Goal: Task Accomplishment & Management: Manage account settings

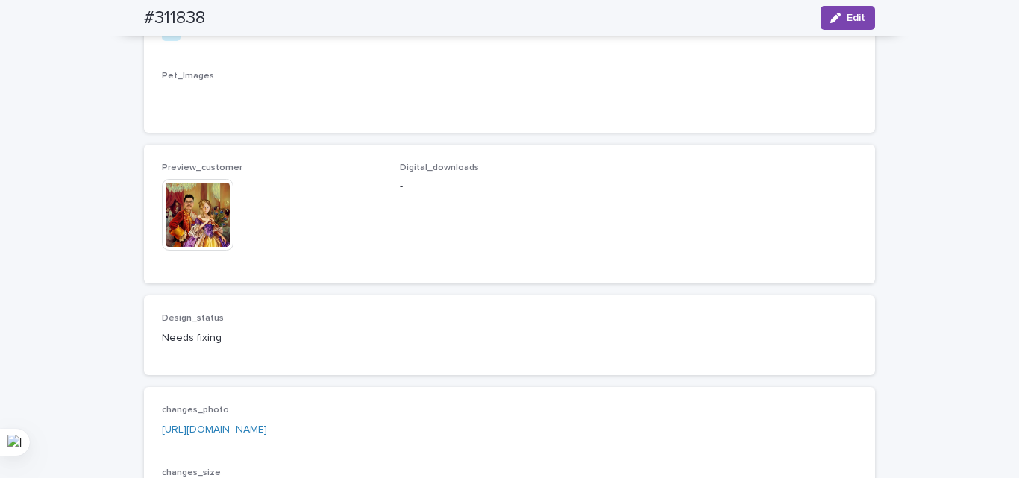
scroll to position [1045, 0]
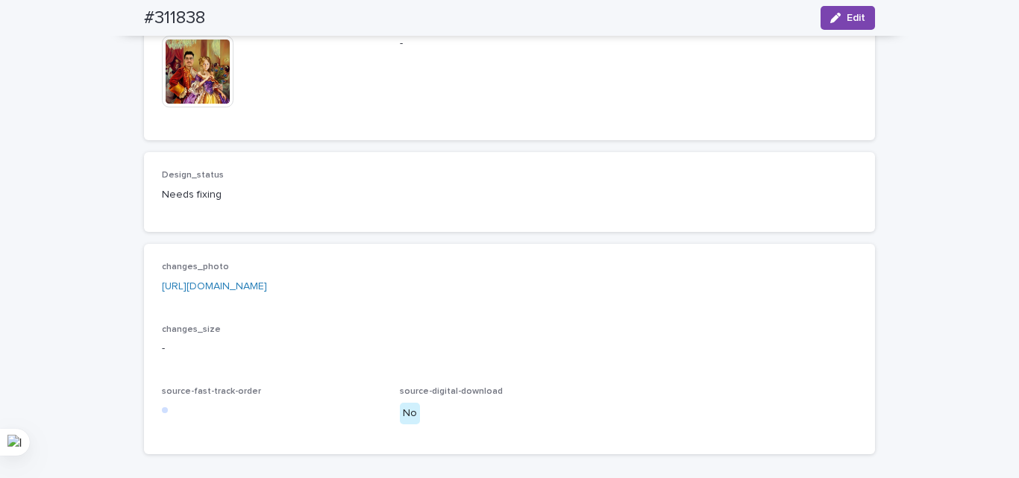
click at [847, 17] on span "Edit" at bounding box center [856, 18] width 19 height 10
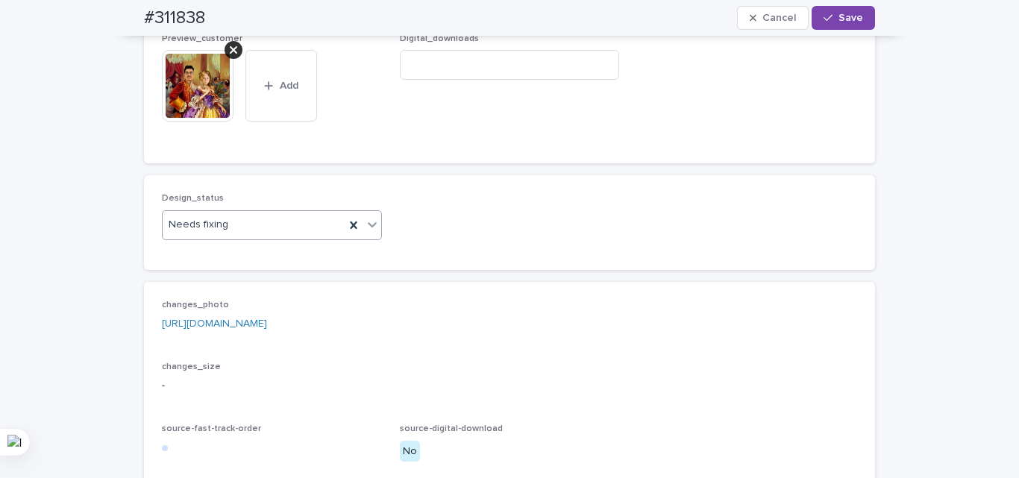
click at [205, 237] on div "Needs fixing" at bounding box center [254, 225] width 182 height 25
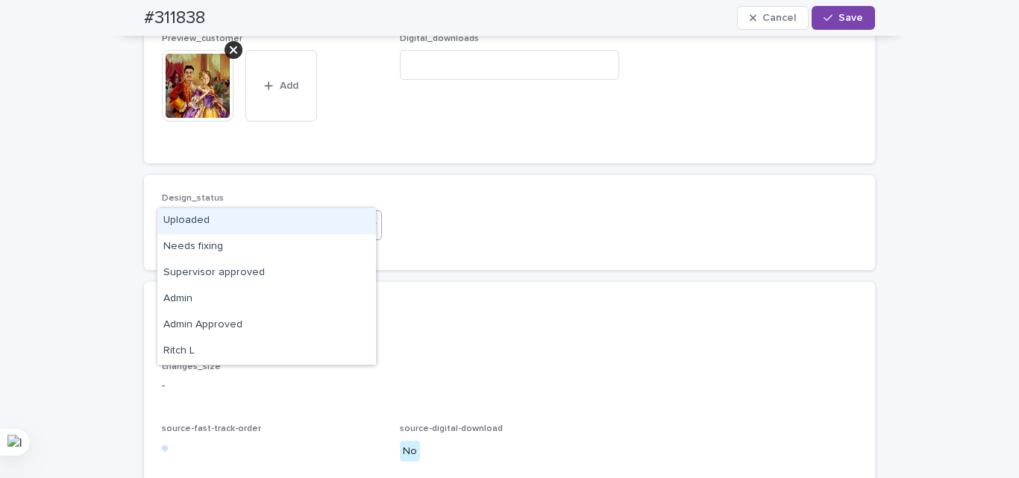
click at [254, 225] on div "Uploaded" at bounding box center [266, 221] width 219 height 26
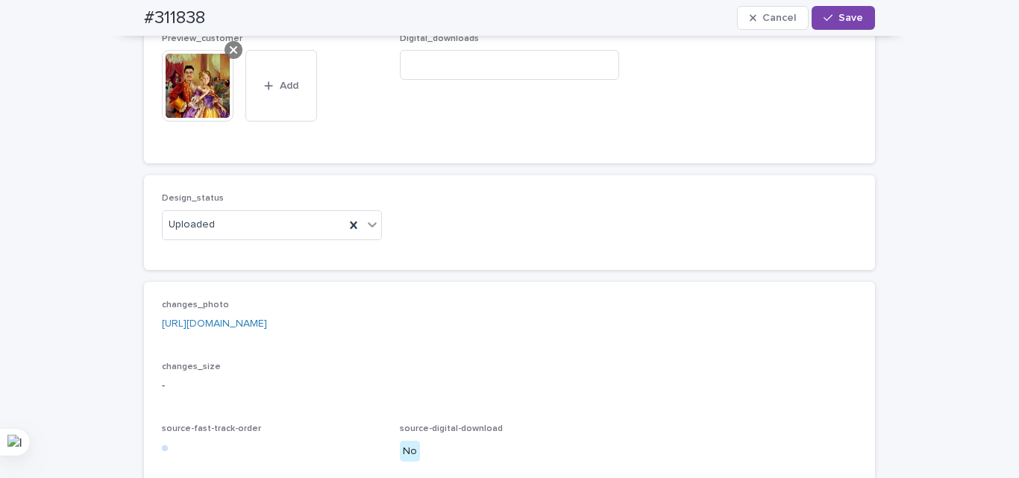
click at [230, 56] on icon at bounding box center [233, 50] width 7 height 12
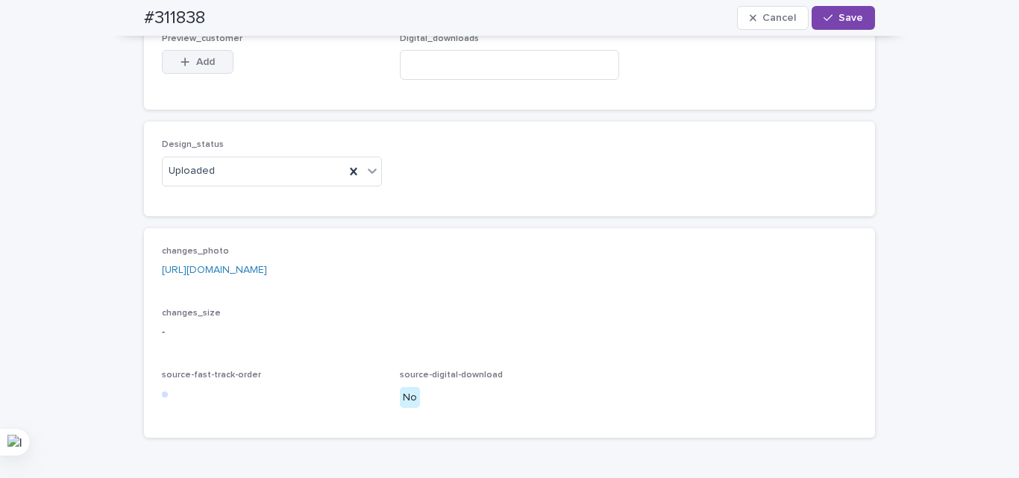
click at [187, 67] on div "button" at bounding box center [188, 62] width 15 height 10
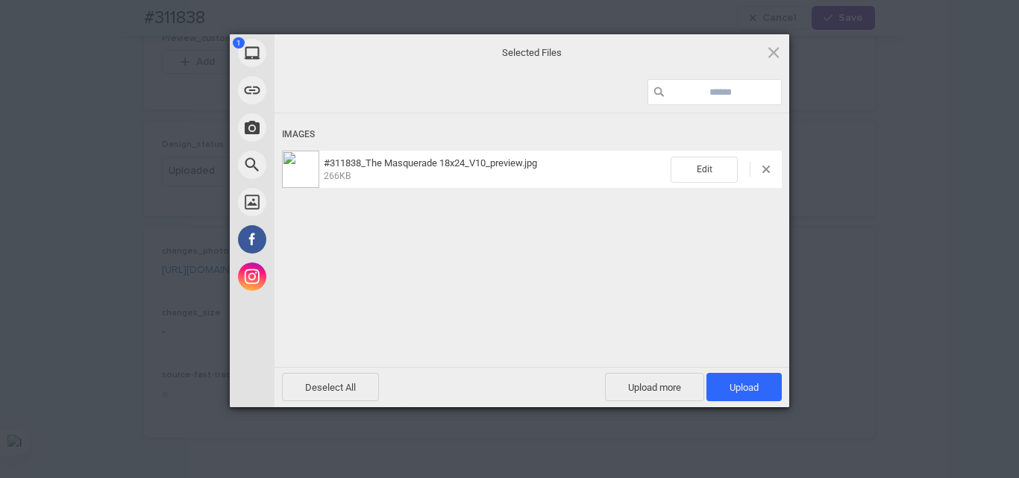
drag, startPoint x: 734, startPoint y: 395, endPoint x: 583, endPoint y: 430, distance: 154.8
click at [734, 396] on span "Upload 1" at bounding box center [744, 387] width 75 height 28
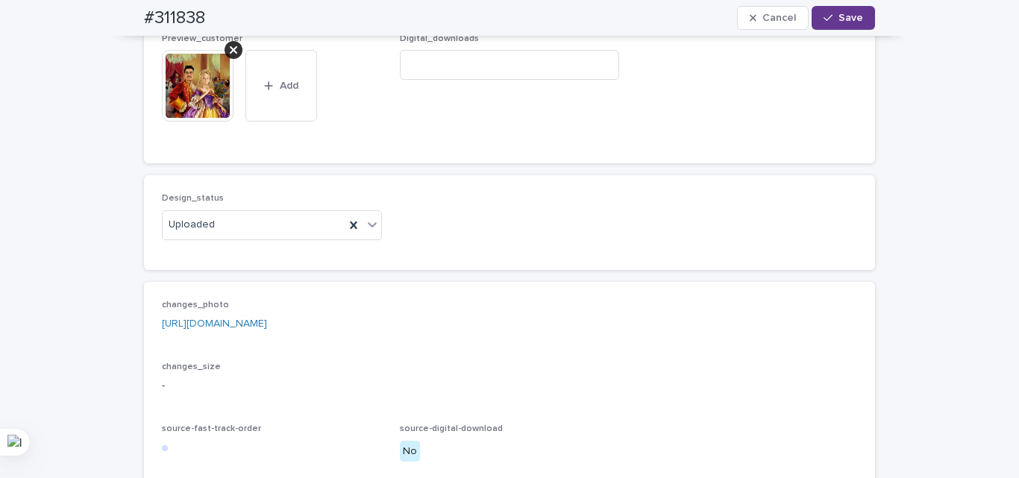
click at [843, 15] on span "Save" at bounding box center [851, 18] width 25 height 10
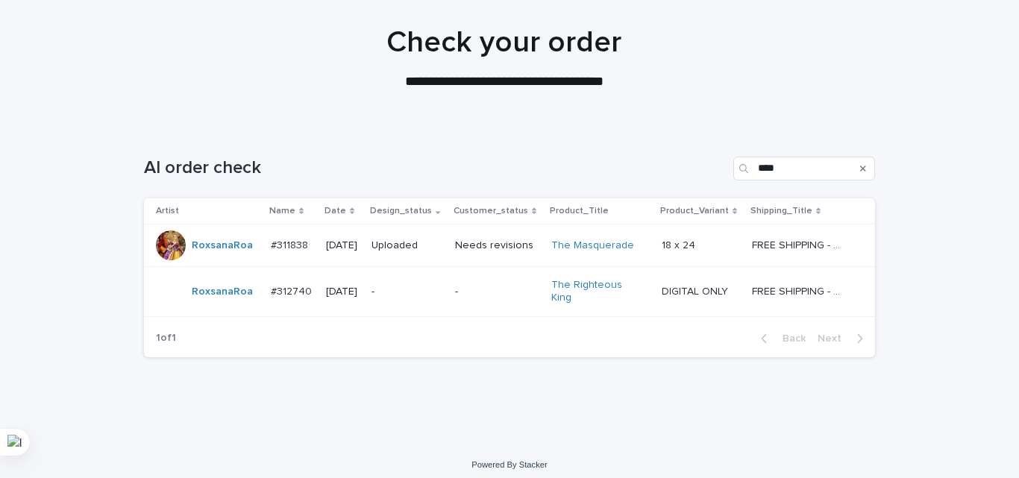
scroll to position [107, 0]
click at [411, 279] on div "-" at bounding box center [408, 291] width 72 height 25
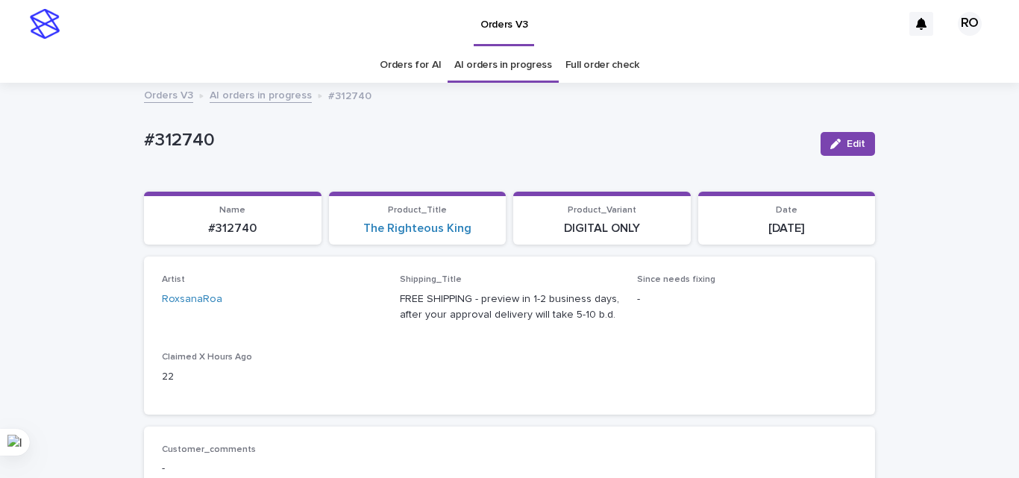
click at [465, 418] on div "Loading... Saving… Artist RoxsanaRoa Shipping_Title FREE SHIPPING - preview in …" at bounding box center [509, 341] width 731 height 169
click at [182, 140] on p "#312740" at bounding box center [476, 141] width 665 height 22
copy p "312740"
click at [501, 233] on div "Name #312740 Product_Title The Righteous King Product_Variant DIGITAL ONLY Date…" at bounding box center [509, 219] width 731 height 54
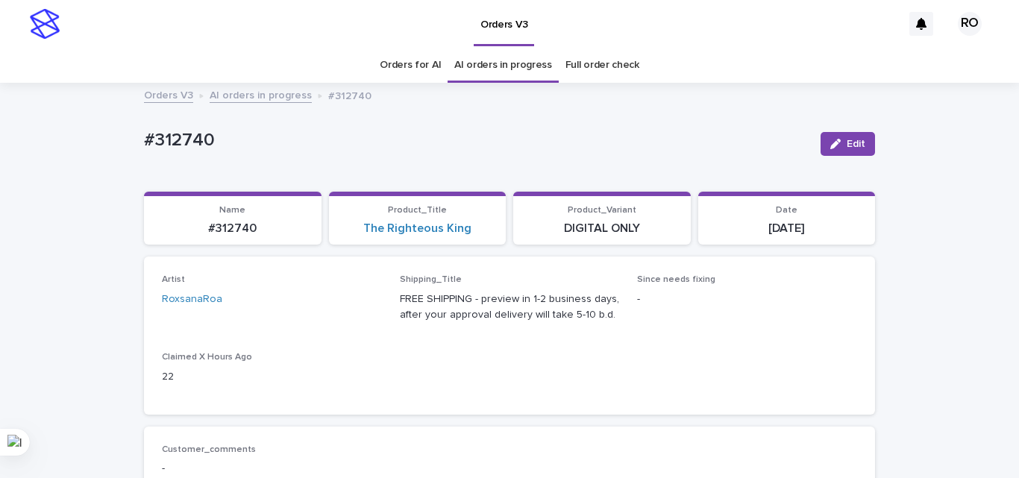
click at [501, 233] on div "Name #312740 Product_Title The Righteous King Product_Variant DIGITAL ONLY Date…" at bounding box center [509, 219] width 731 height 54
copy link "The Righteous King"
click at [505, 332] on div "Shipping_Title FREE SHIPPING - preview in 1-2 business days, after your approva…" at bounding box center [510, 305] width 220 height 60
click at [178, 143] on p "#312740" at bounding box center [476, 141] width 665 height 22
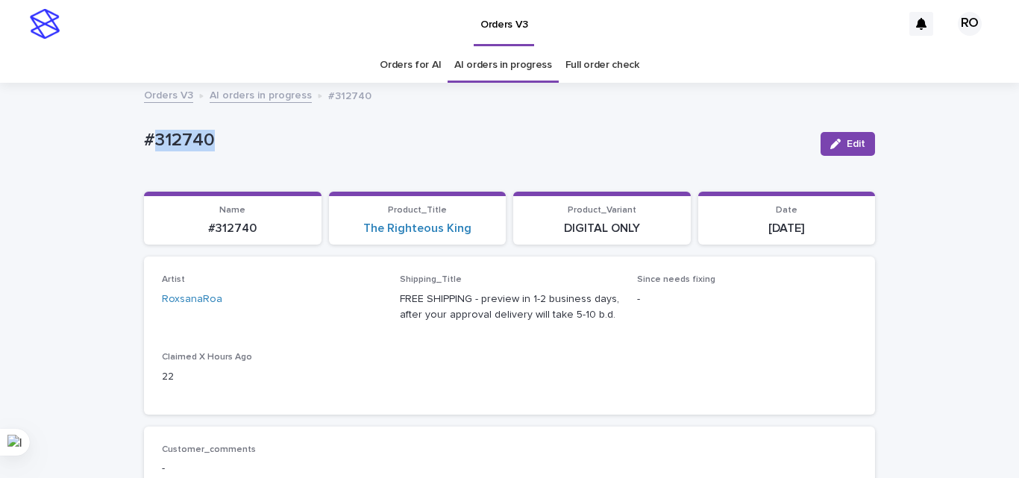
click at [178, 143] on p "#312740" at bounding box center [476, 141] width 665 height 22
copy div "#312740 Edit Sorry, there was an error saving your record. Please try again. Pl…"
drag, startPoint x: 584, startPoint y: 328, endPoint x: 572, endPoint y: 349, distance: 24.1
click at [584, 328] on div "Shipping_Title FREE SHIPPING - preview in 1-2 business days, after your approva…" at bounding box center [510, 305] width 220 height 60
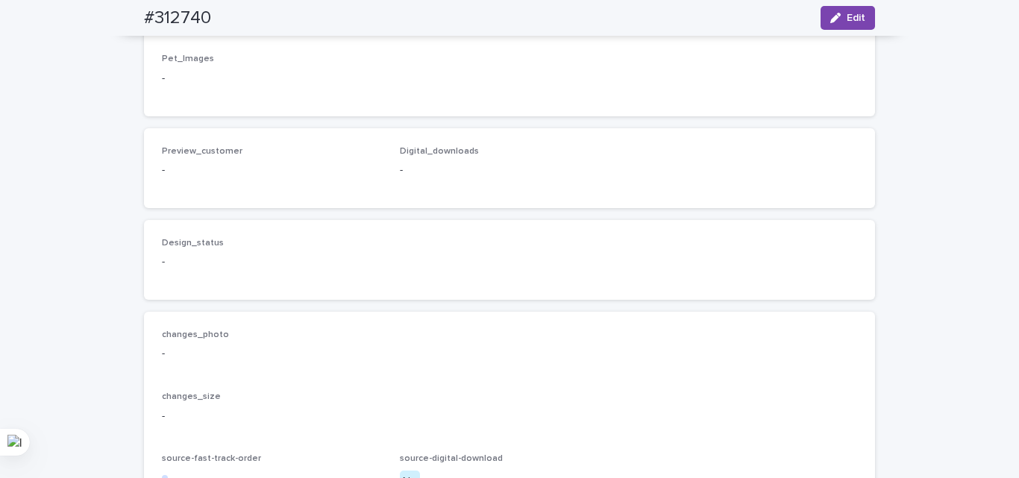
scroll to position [970, 0]
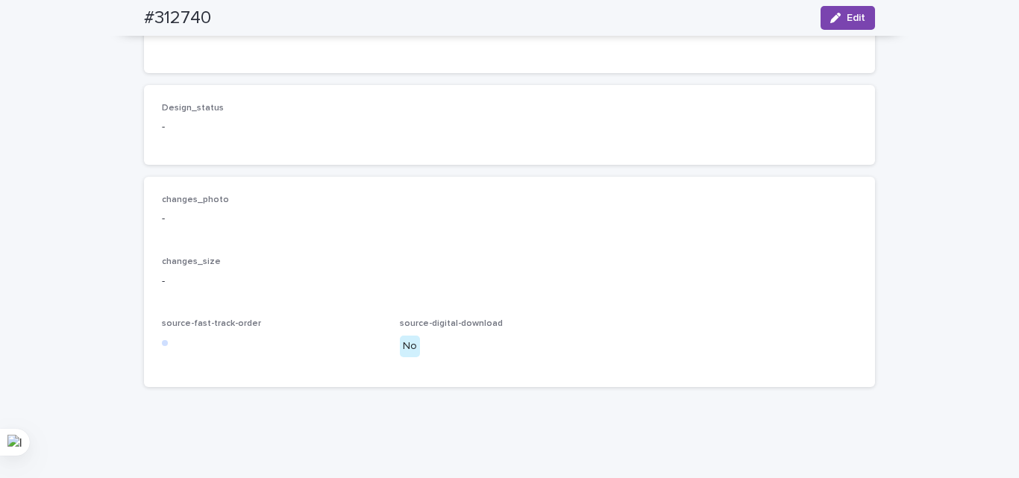
click at [669, 147] on div "Design_status -" at bounding box center [510, 125] width 696 height 44
click at [831, 11] on button "Edit" at bounding box center [848, 18] width 54 height 24
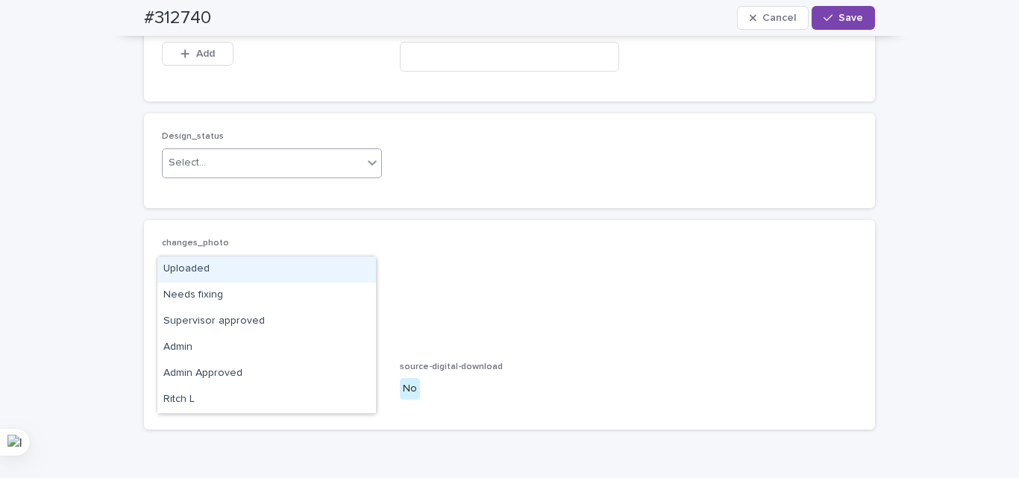
click at [265, 175] on div "Select..." at bounding box center [263, 163] width 200 height 25
click at [240, 269] on div "Uploaded" at bounding box center [266, 270] width 219 height 26
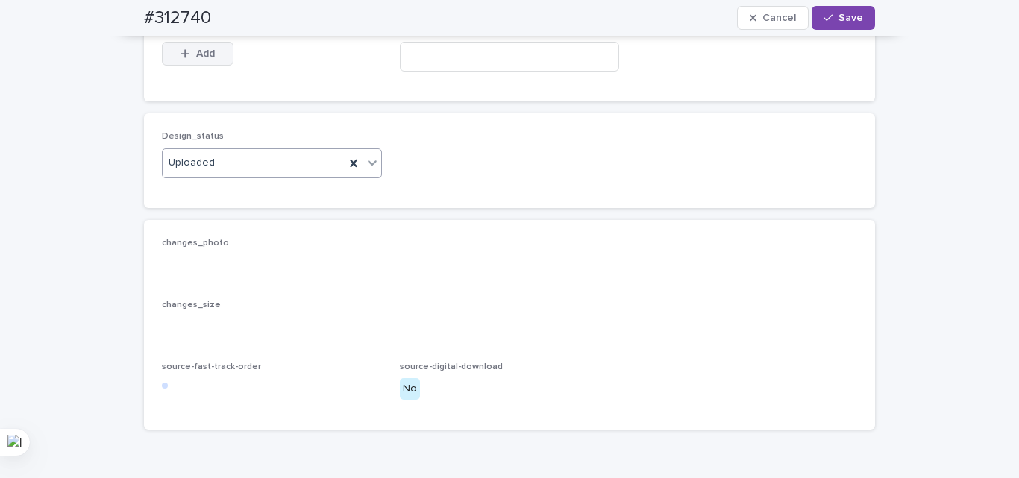
click at [187, 66] on button "Add" at bounding box center [198, 54] width 72 height 24
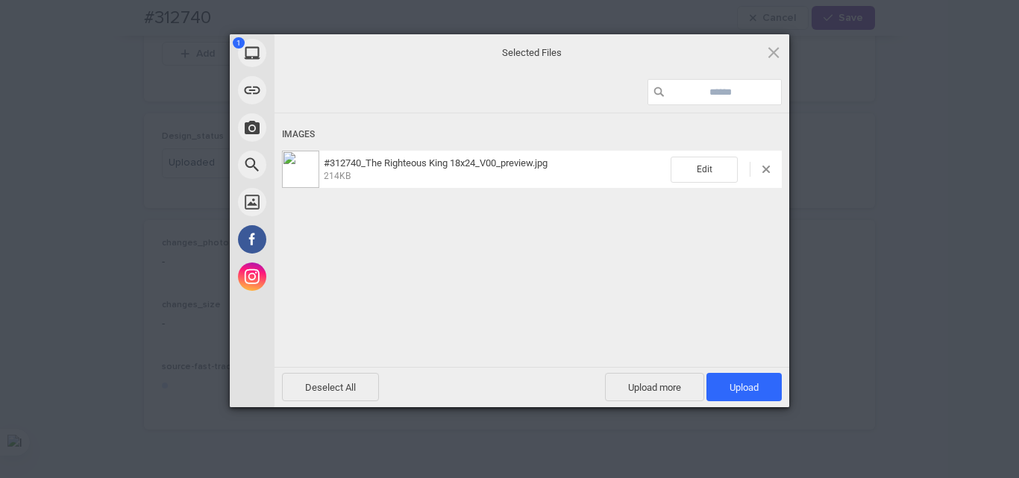
drag, startPoint x: 752, startPoint y: 375, endPoint x: 614, endPoint y: 373, distance: 138.1
click at [752, 374] on span "Upload 1" at bounding box center [744, 387] width 75 height 28
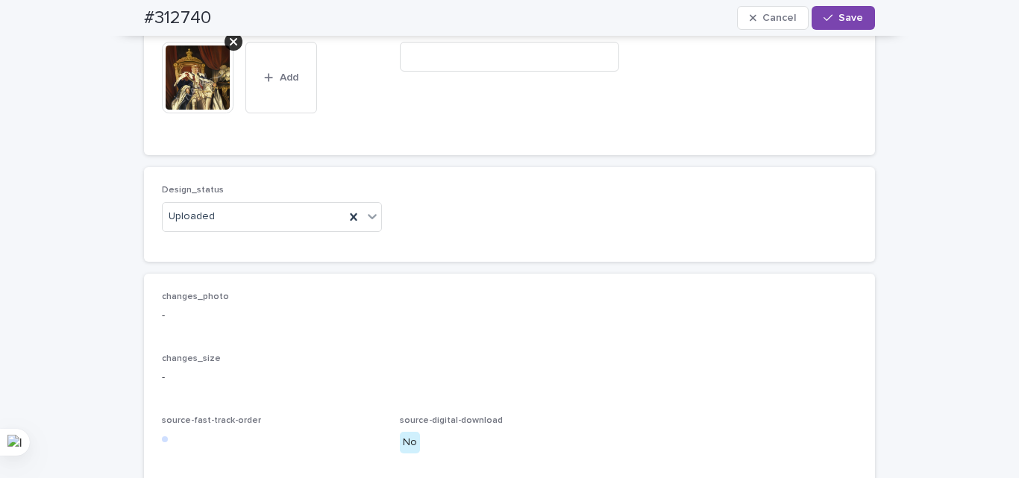
click at [163, 13] on h2 "#312740" at bounding box center [177, 18] width 67 height 22
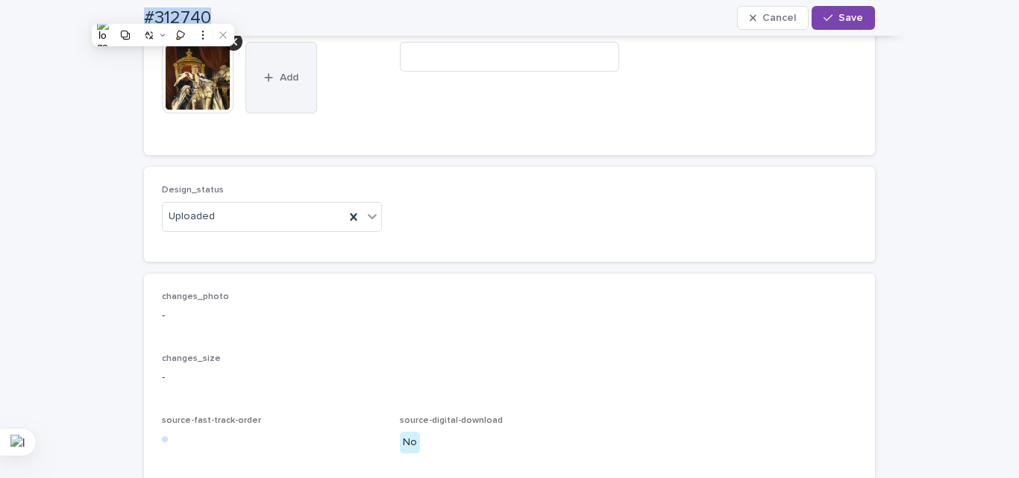
copy div "#312740 Cancel Save"
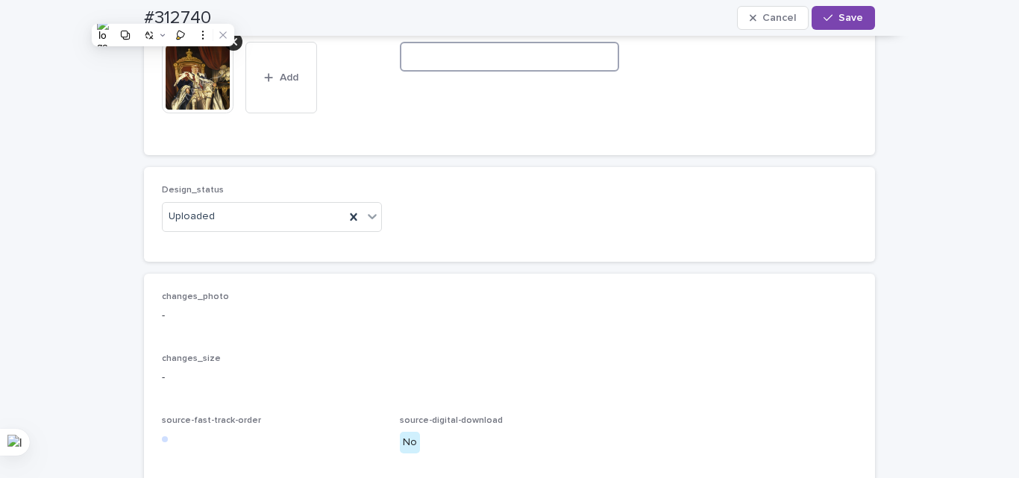
click at [485, 72] on input at bounding box center [510, 57] width 220 height 30
paste input "**********"
type input "**********"
click at [516, 243] on div "Design_status Uploaded" at bounding box center [510, 214] width 696 height 58
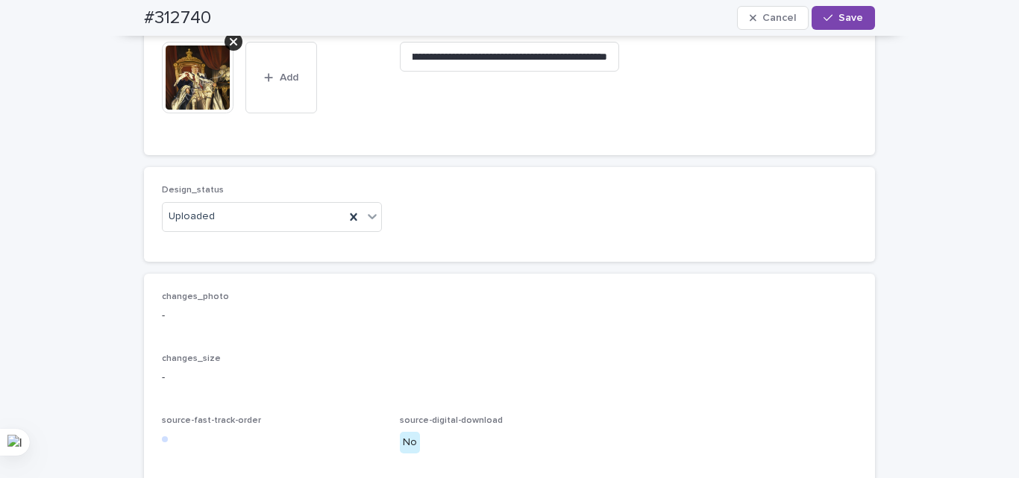
scroll to position [0, 0]
click at [854, 20] on span "Save" at bounding box center [851, 18] width 25 height 10
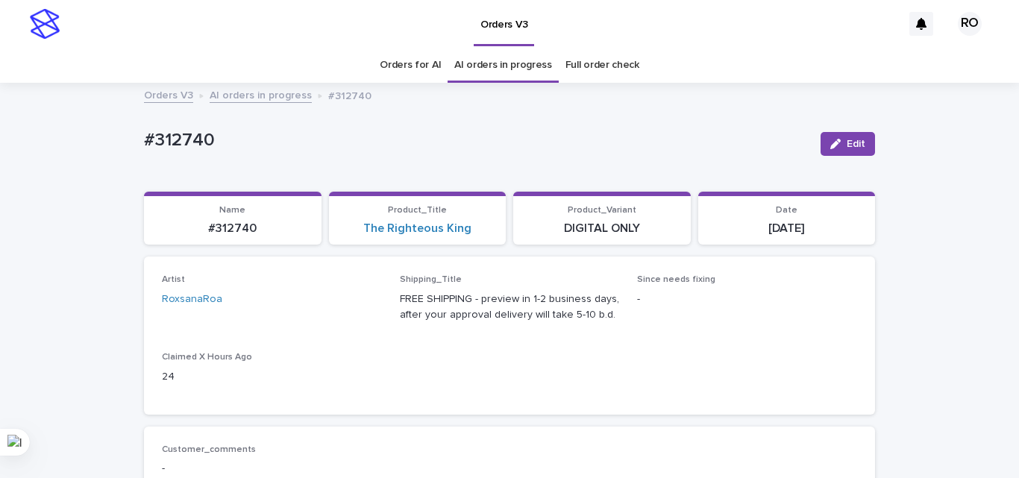
click at [781, 226] on p "[DATE]" at bounding box center [788, 229] width 160 height 14
copy div "2025-08-17 Loading... Saving…"
click at [445, 137] on p "#312740" at bounding box center [476, 141] width 665 height 22
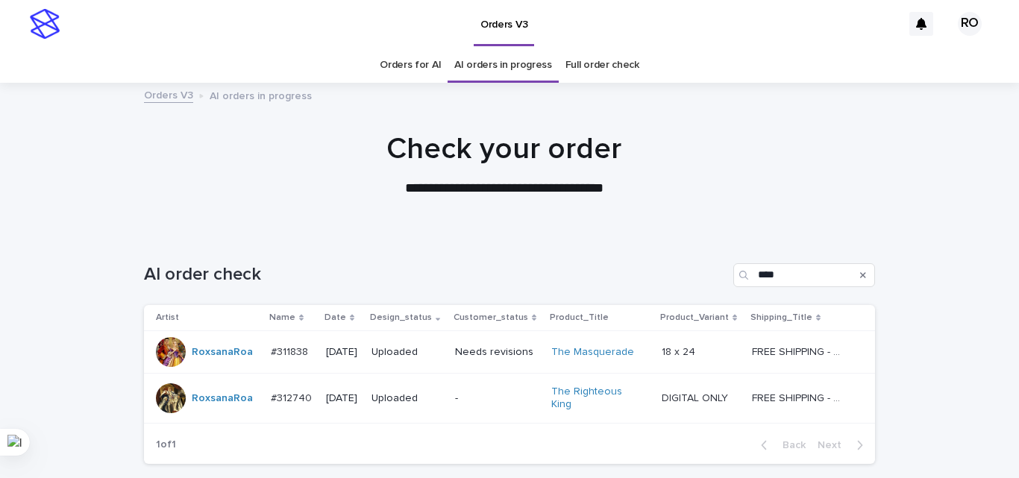
click at [412, 67] on link "Orders for AI" at bounding box center [410, 65] width 61 height 35
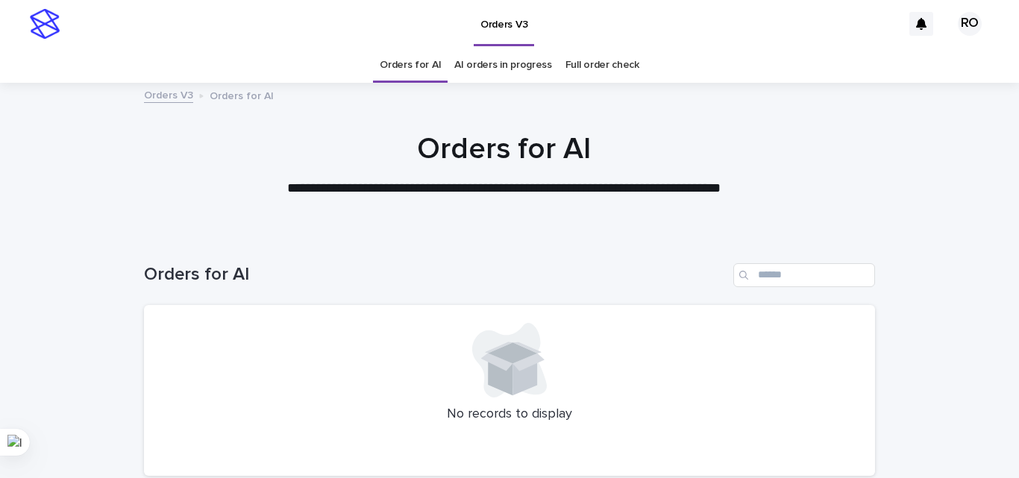
click at [493, 58] on link "AI orders in progress" at bounding box center [504, 65] width 98 height 35
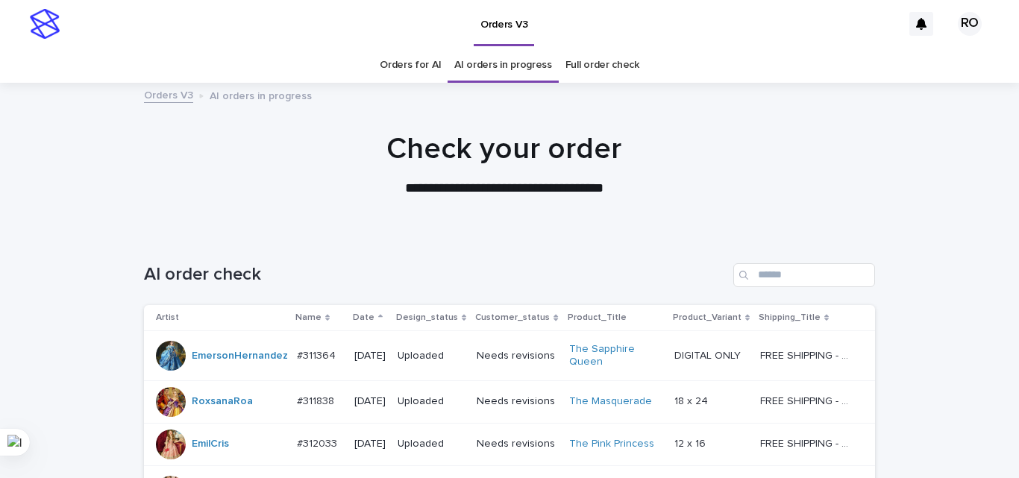
click at [303, 148] on h1 "Check your order" at bounding box center [504, 149] width 731 height 36
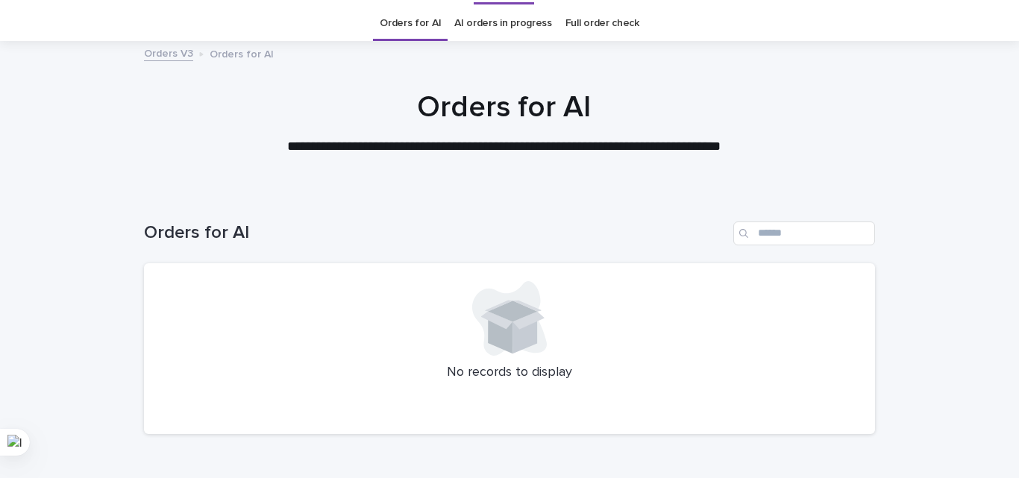
scroll to position [48, 0]
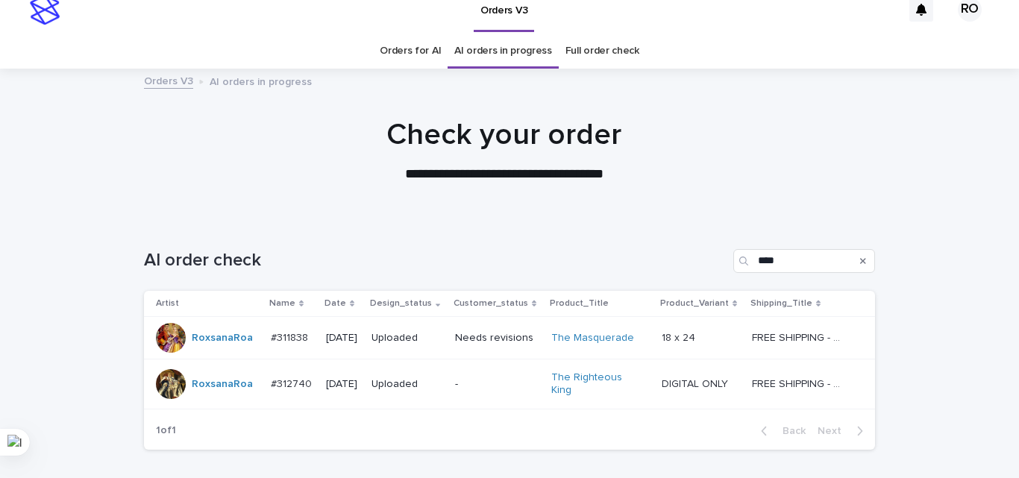
scroll to position [48, 0]
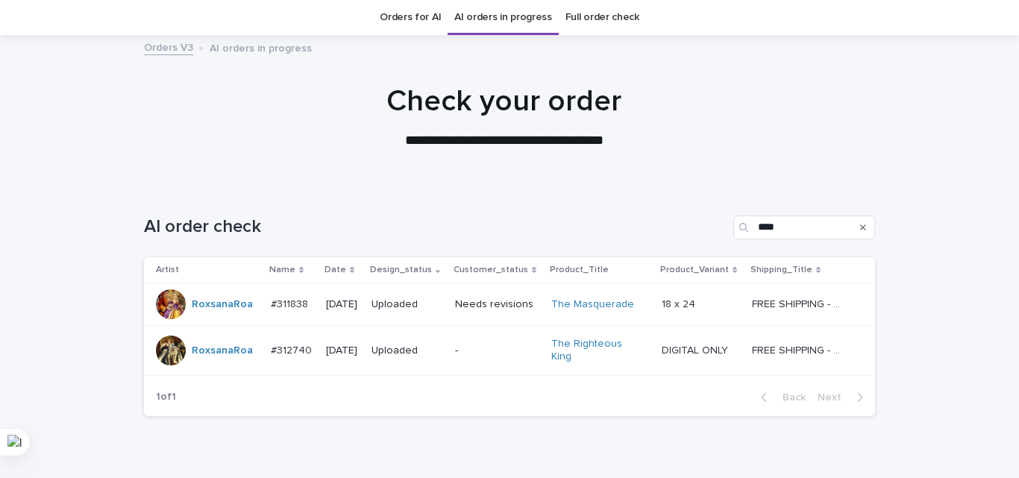
click at [744, 186] on div "AI order check ****" at bounding box center [509, 222] width 731 height 72
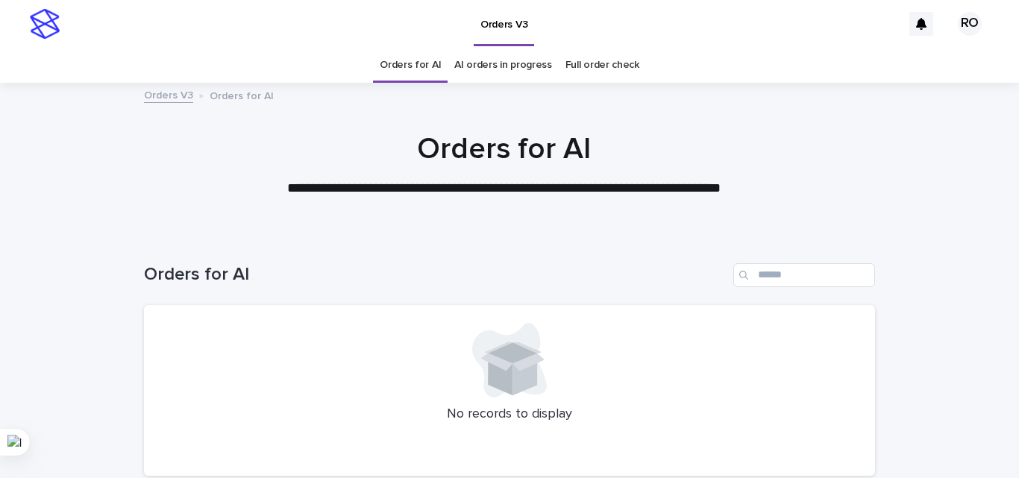
click at [478, 64] on link "AI orders in progress" at bounding box center [504, 65] width 98 height 35
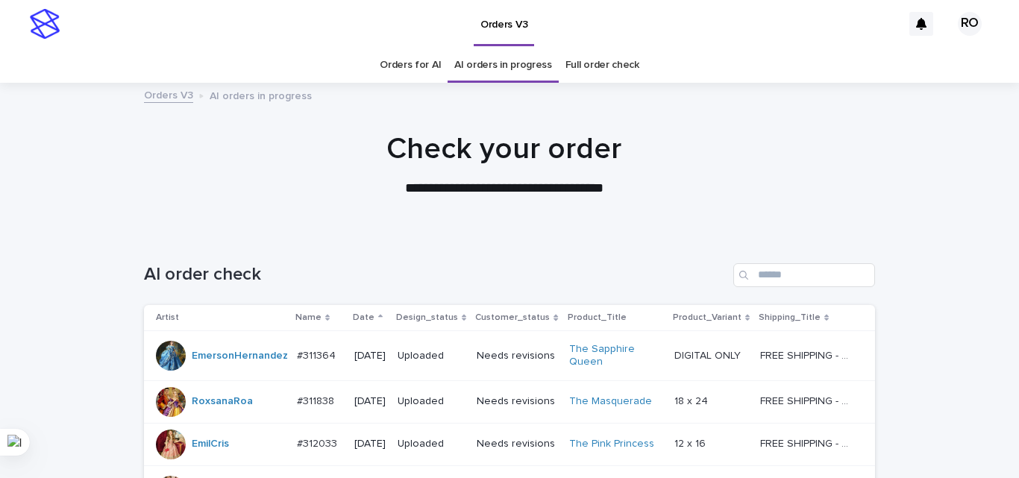
click at [354, 312] on p "Date" at bounding box center [364, 318] width 22 height 16
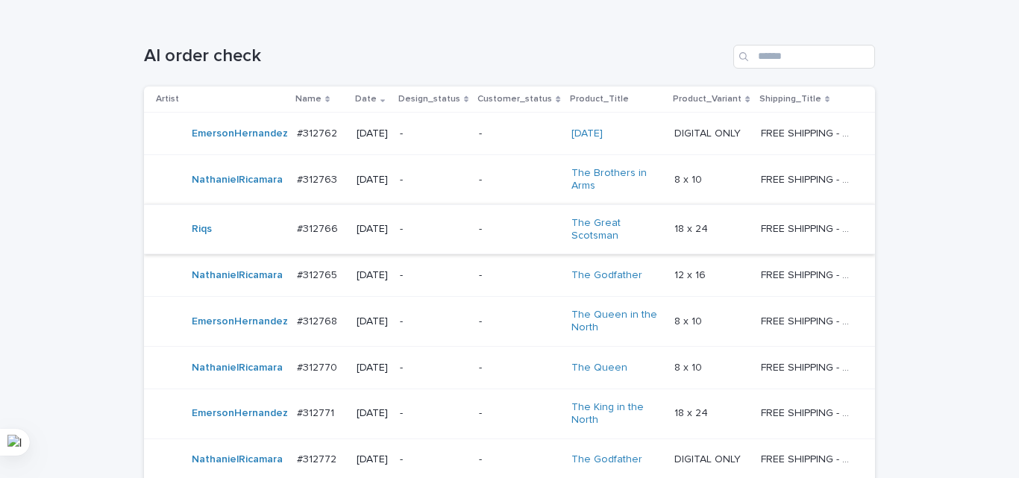
scroll to position [224, 0]
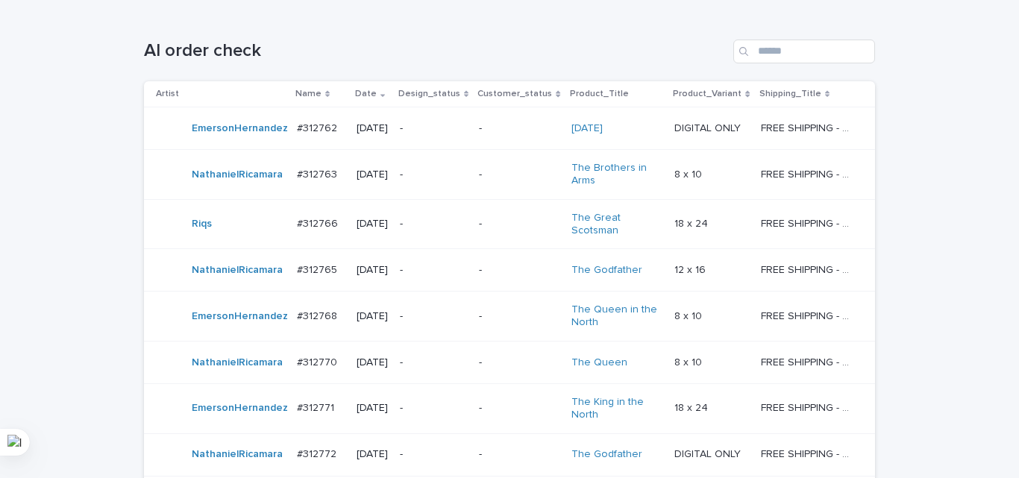
click at [491, 225] on p "-" at bounding box center [519, 224] width 80 height 13
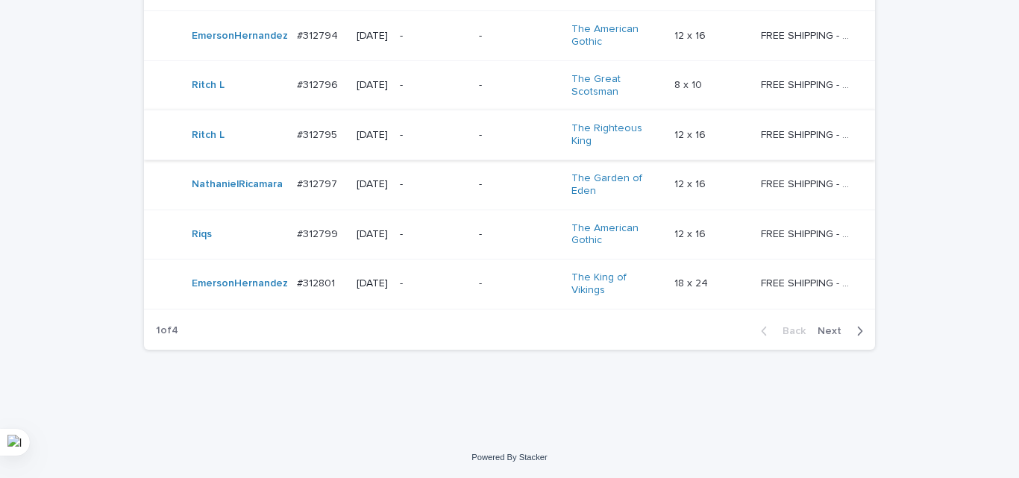
scroll to position [1514, 0]
click at [814, 325] on button "Next" at bounding box center [843, 331] width 63 height 13
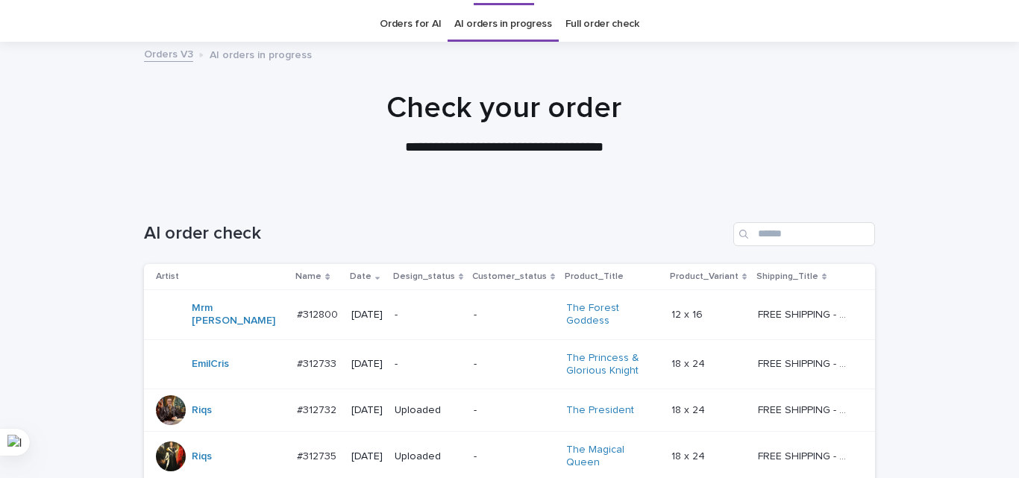
scroll to position [10, 0]
